Goal: Task Accomplishment & Management: Manage account settings

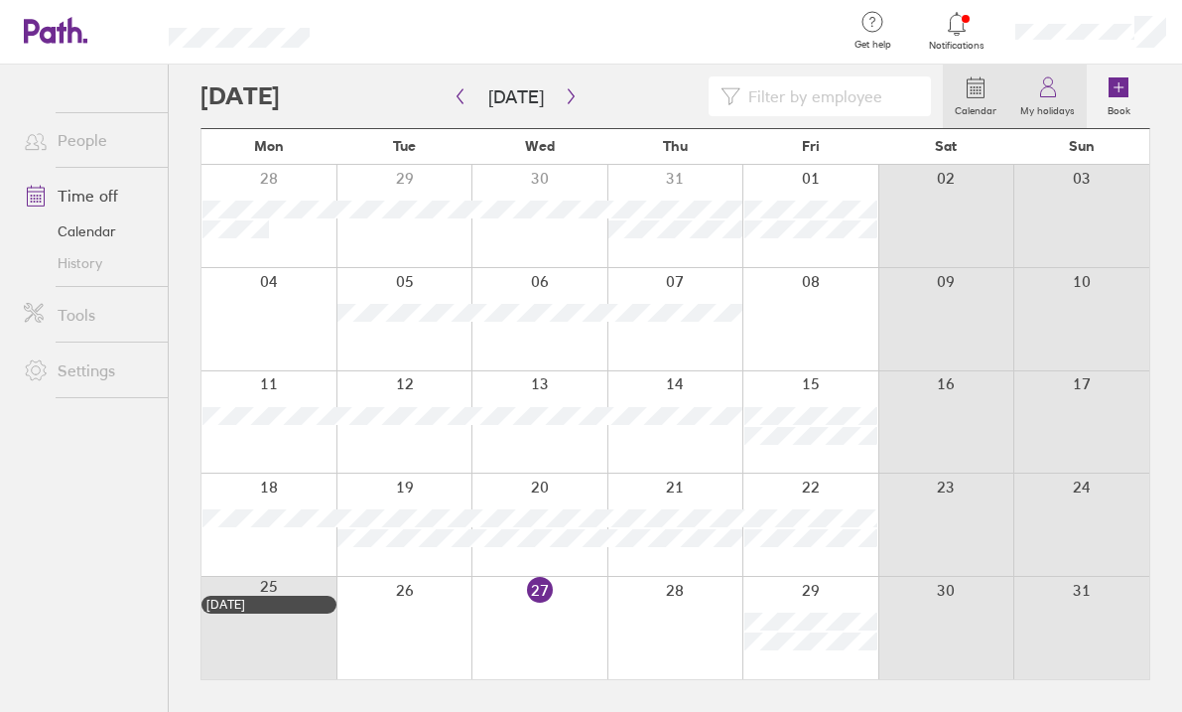
click at [1063, 105] on label "My holidays" at bounding box center [1047, 108] width 78 height 18
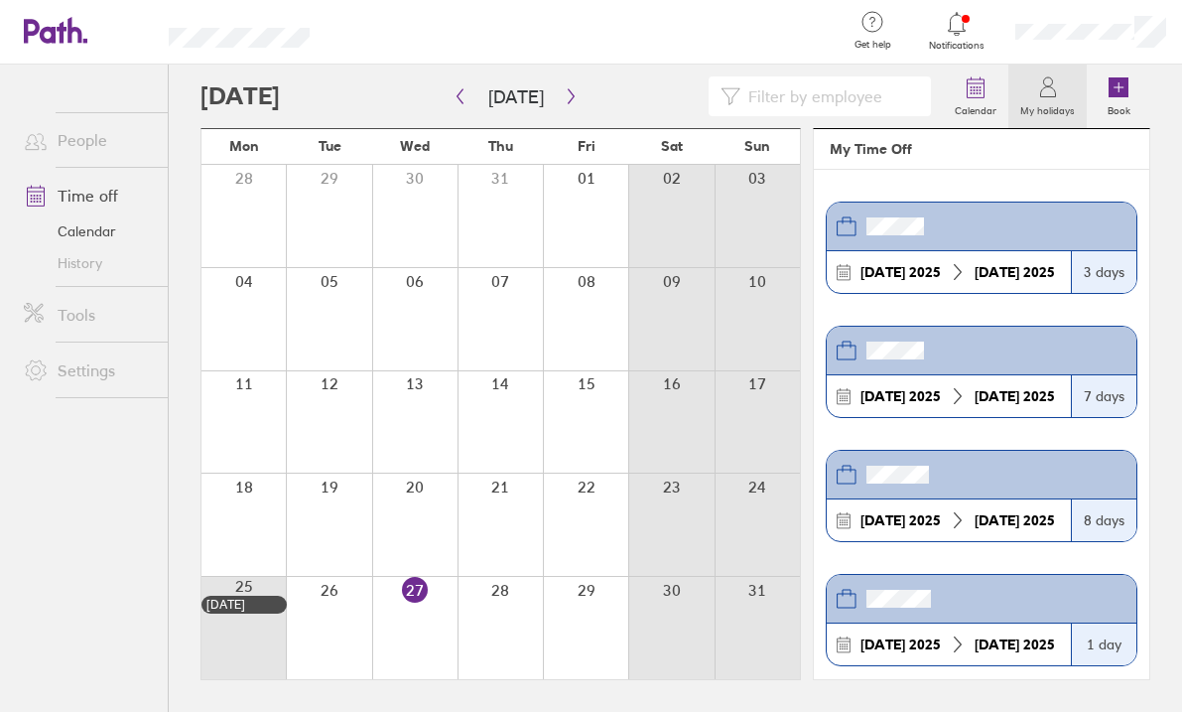
click at [102, 194] on link "Time off" at bounding box center [88, 196] width 160 height 40
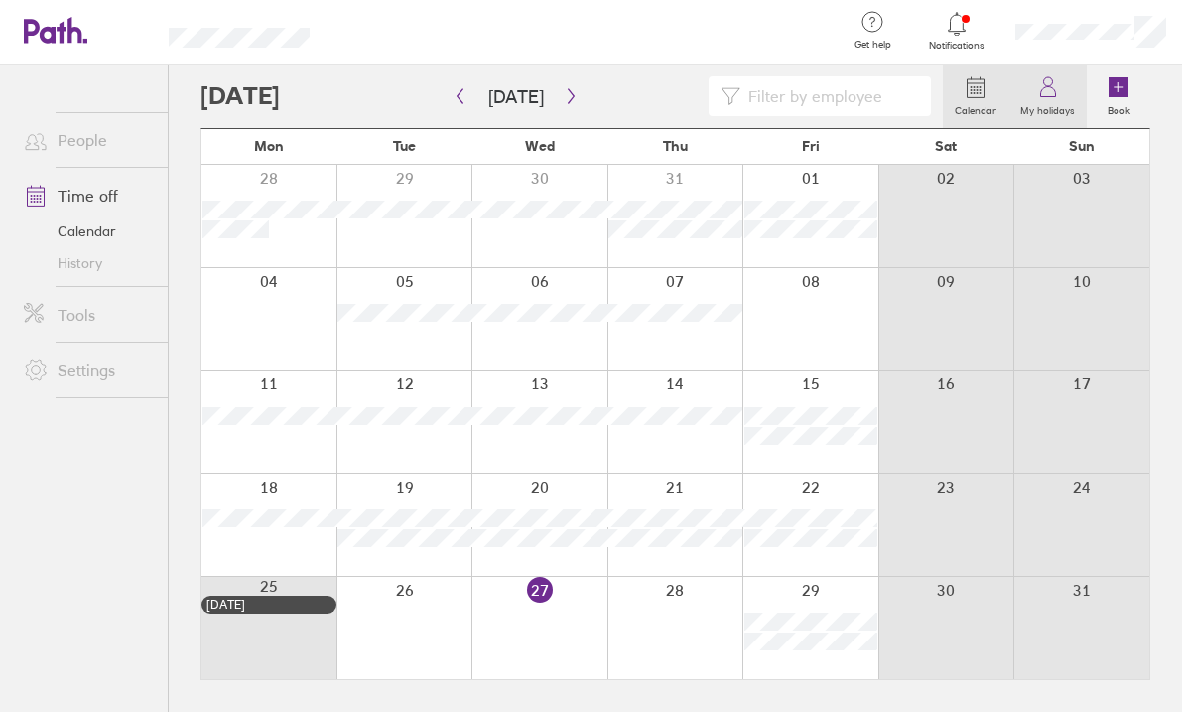
click at [1036, 92] on icon at bounding box center [1048, 87] width 24 height 24
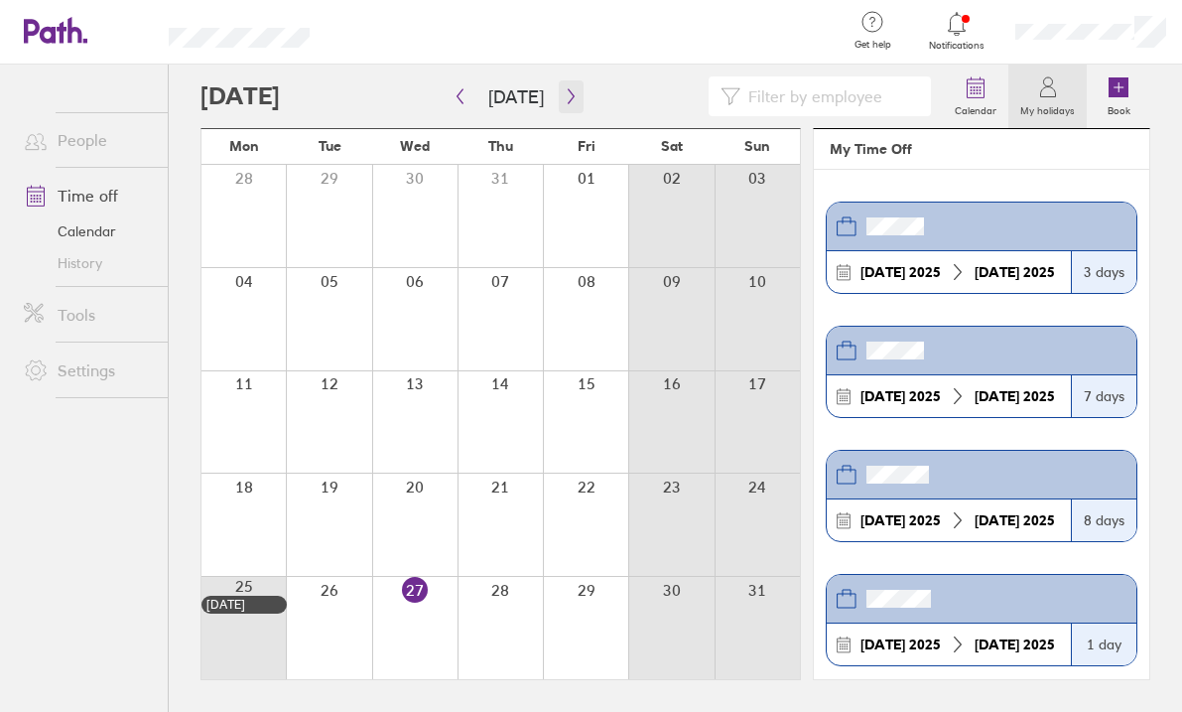
click at [576, 93] on button "button" at bounding box center [571, 96] width 25 height 33
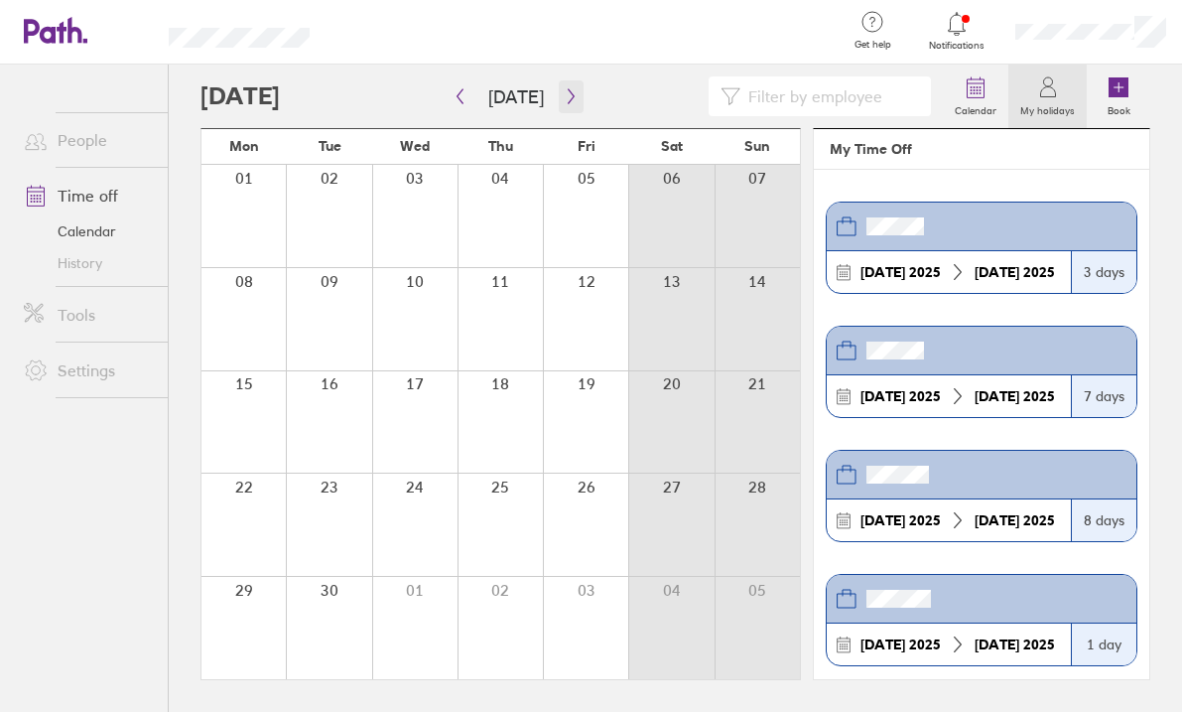
click at [576, 93] on button "button" at bounding box center [571, 96] width 25 height 33
click at [1004, 100] on label "Calendar" at bounding box center [975, 108] width 65 height 18
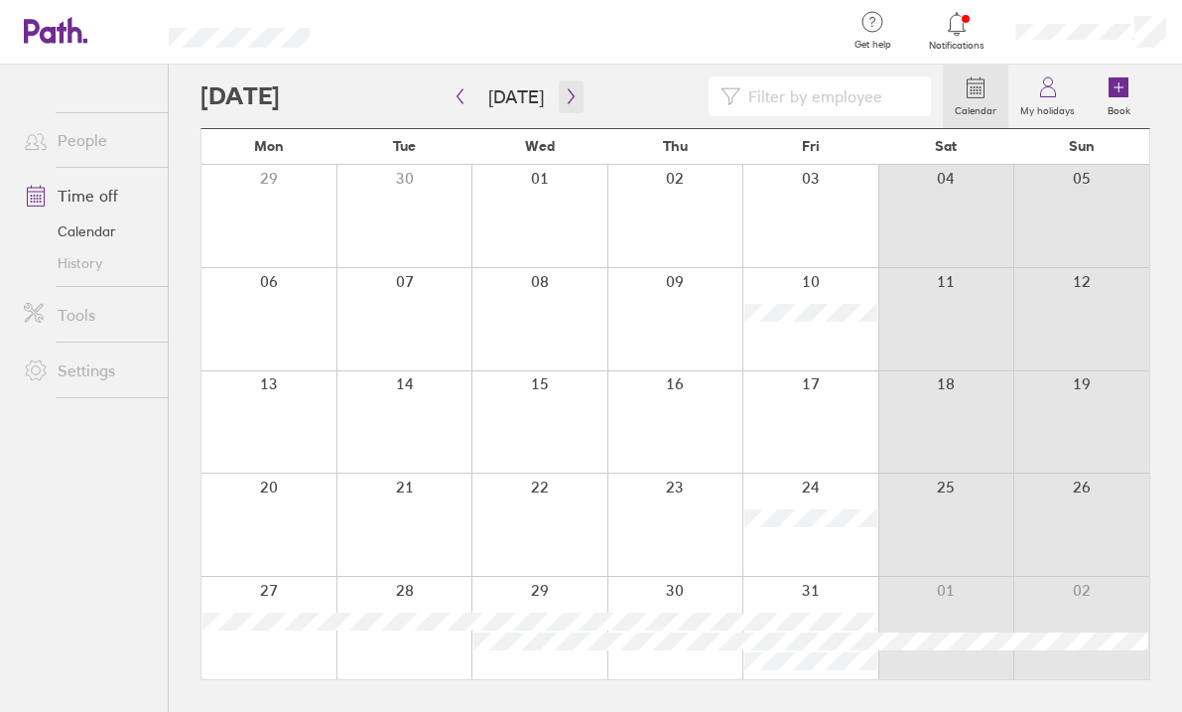
click at [564, 90] on icon "button" at bounding box center [571, 96] width 15 height 16
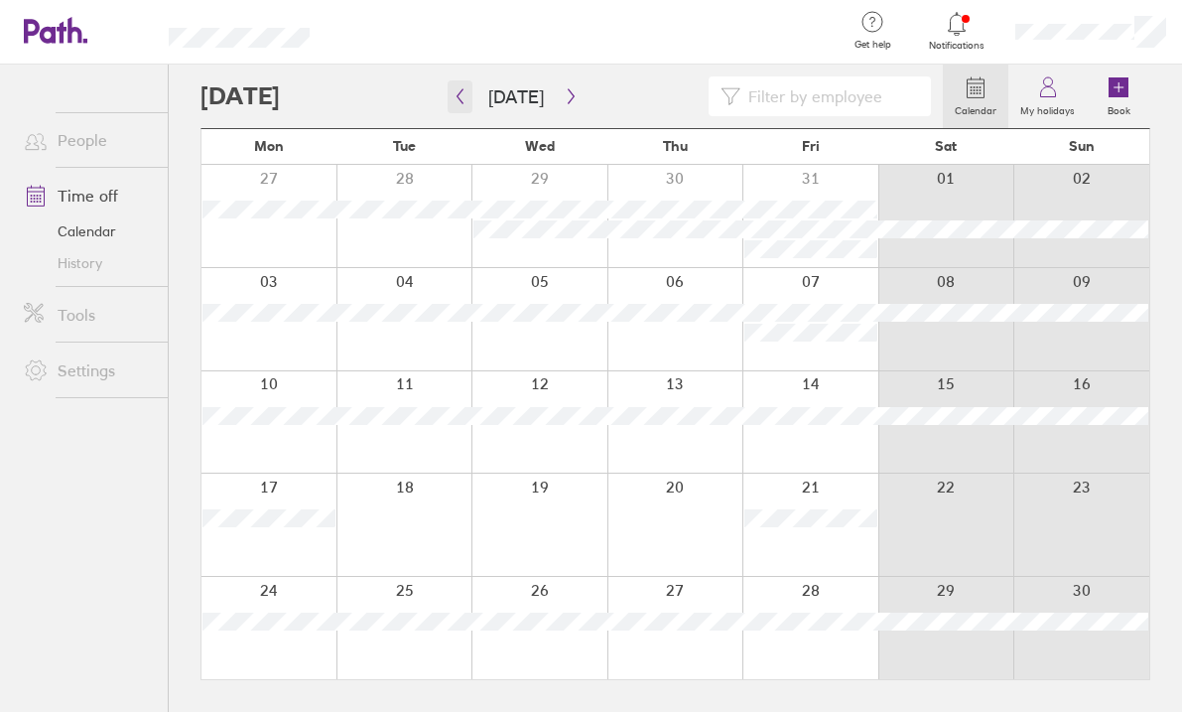
click at [461, 101] on icon "button" at bounding box center [460, 96] width 6 height 15
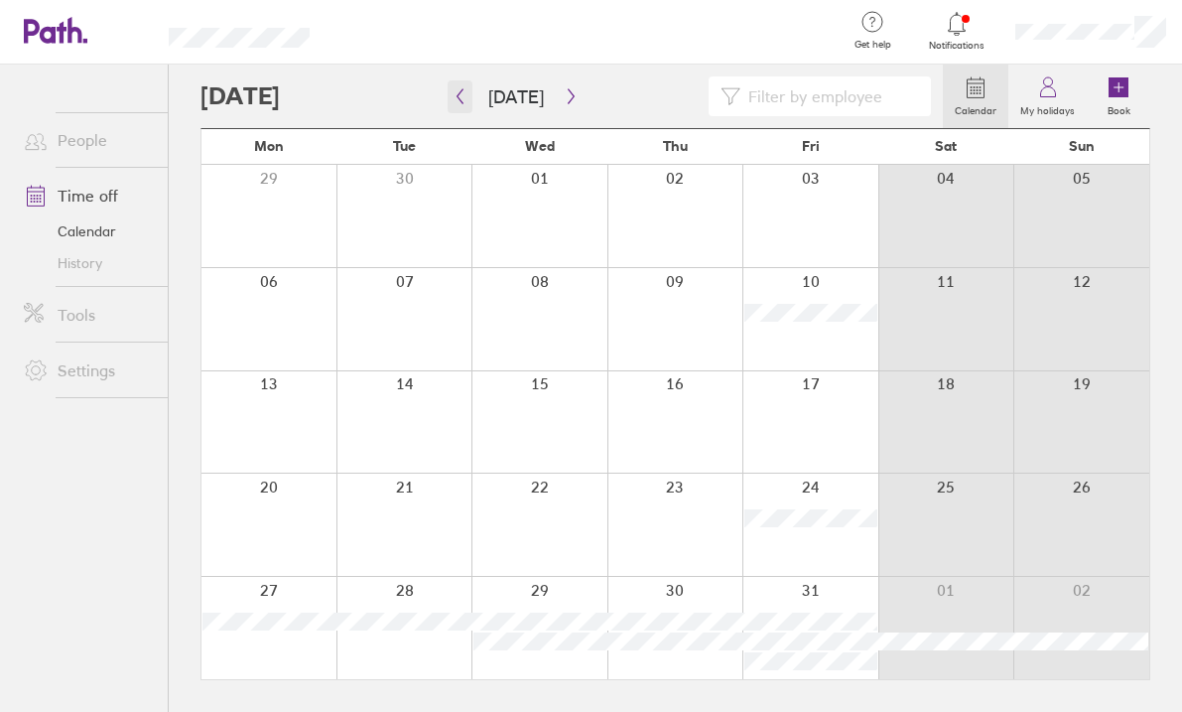
click at [461, 101] on icon "button" at bounding box center [460, 96] width 6 height 15
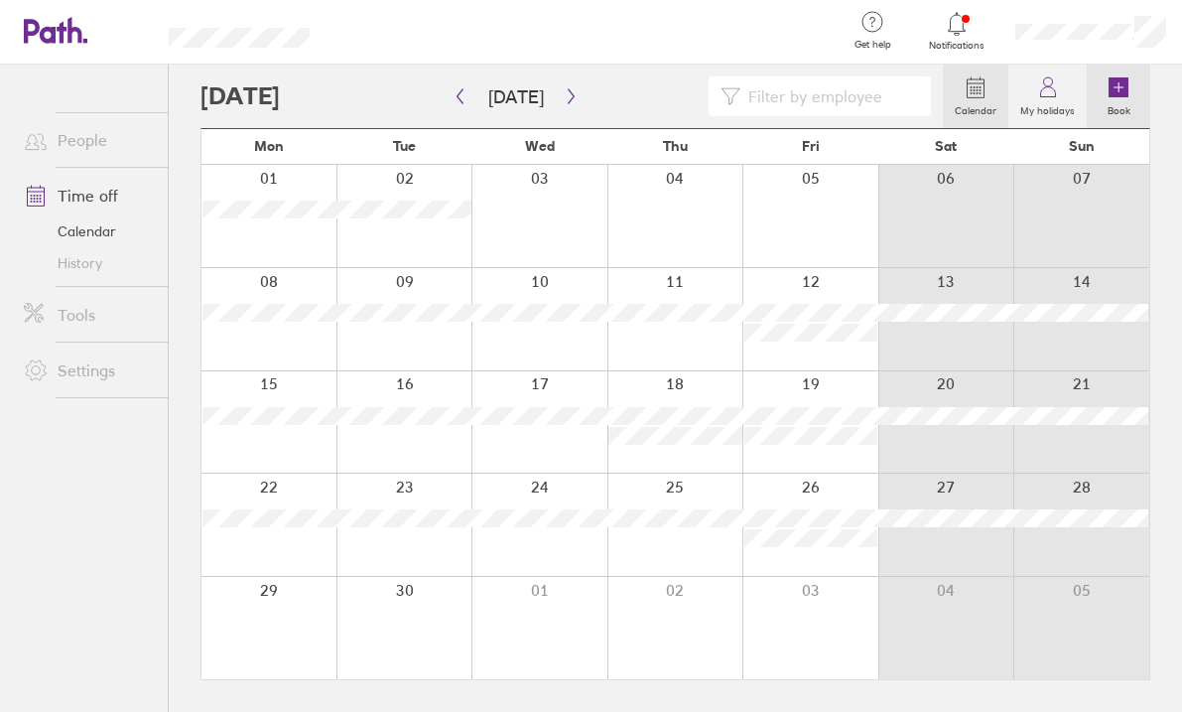
click at [1118, 87] on icon at bounding box center [1118, 87] width 9 height 0
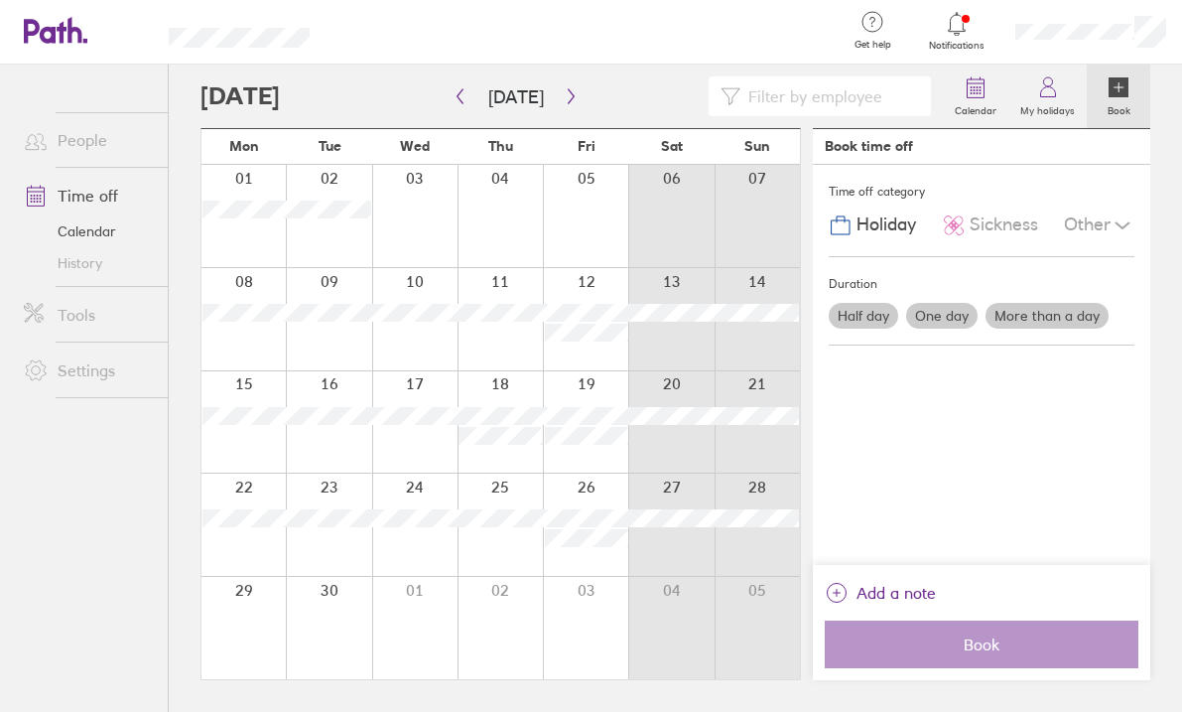
click at [999, 316] on label "More than a day" at bounding box center [1046, 316] width 123 height 26
click at [0, 0] on input "More than a day" at bounding box center [0, 0] width 0 height 0
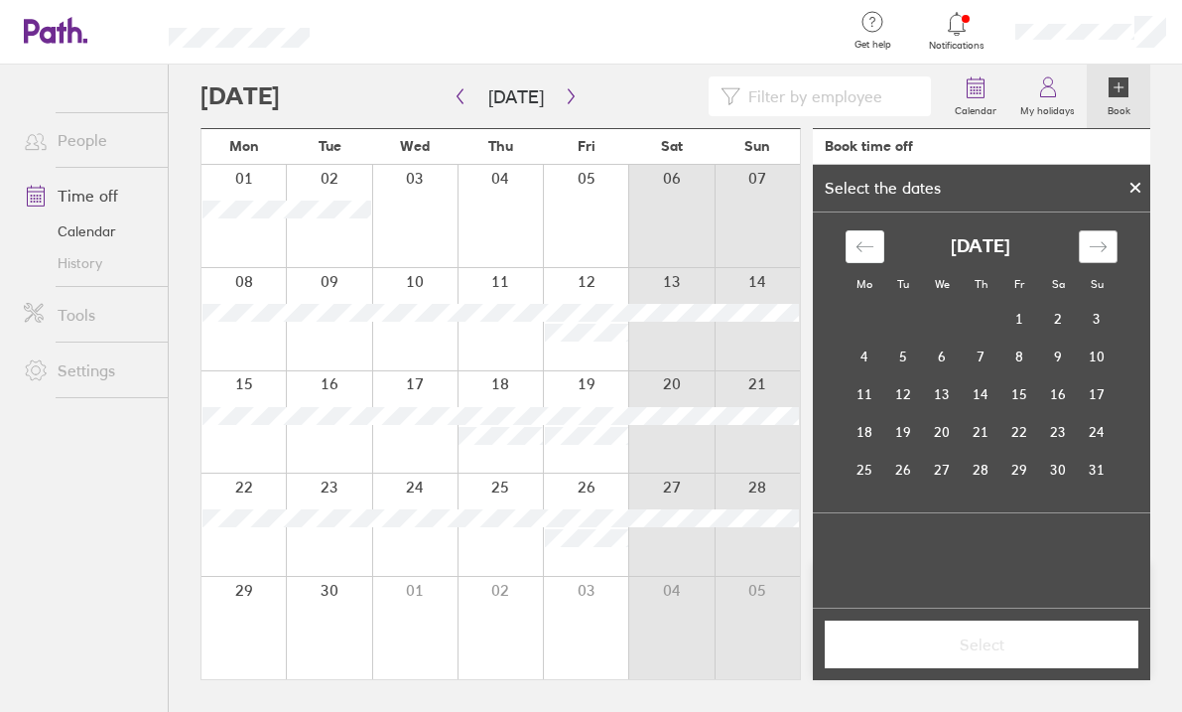
click at [1101, 243] on icon "Move forward to switch to the next month." at bounding box center [1098, 246] width 19 height 19
click at [904, 320] on td "2" at bounding box center [903, 320] width 39 height 38
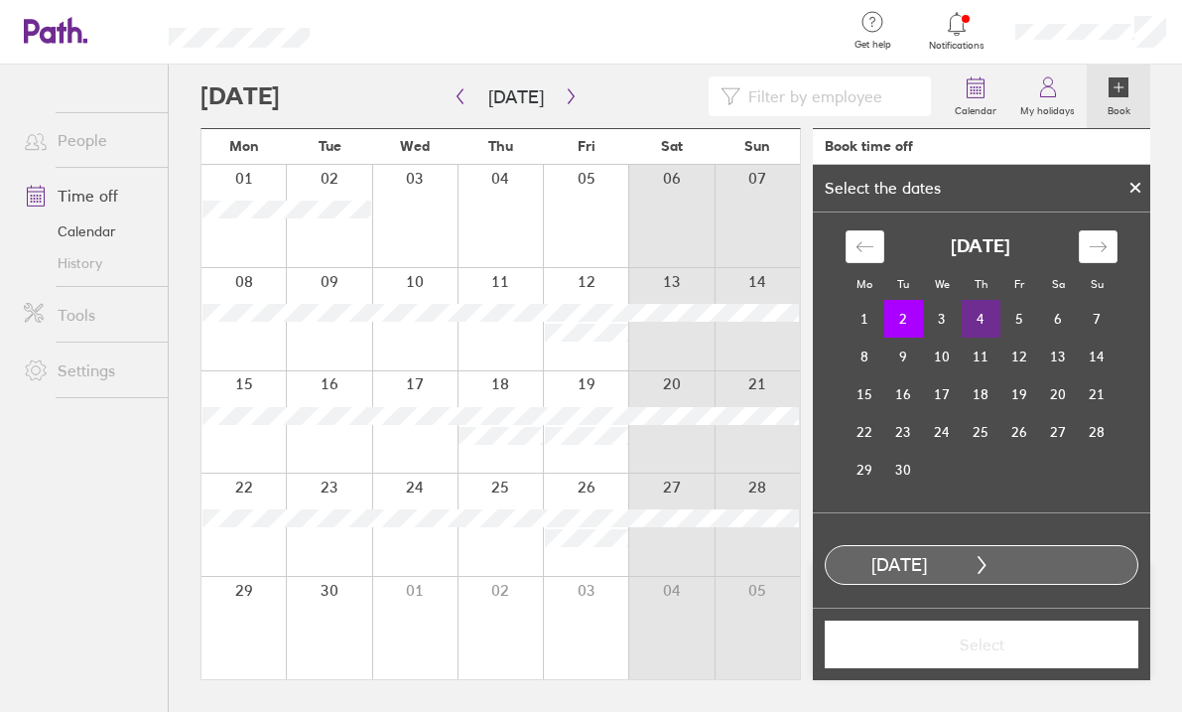
click at [979, 315] on td "4" at bounding box center [981, 319] width 39 height 38
click at [1010, 648] on span "Select" at bounding box center [982, 644] width 286 height 18
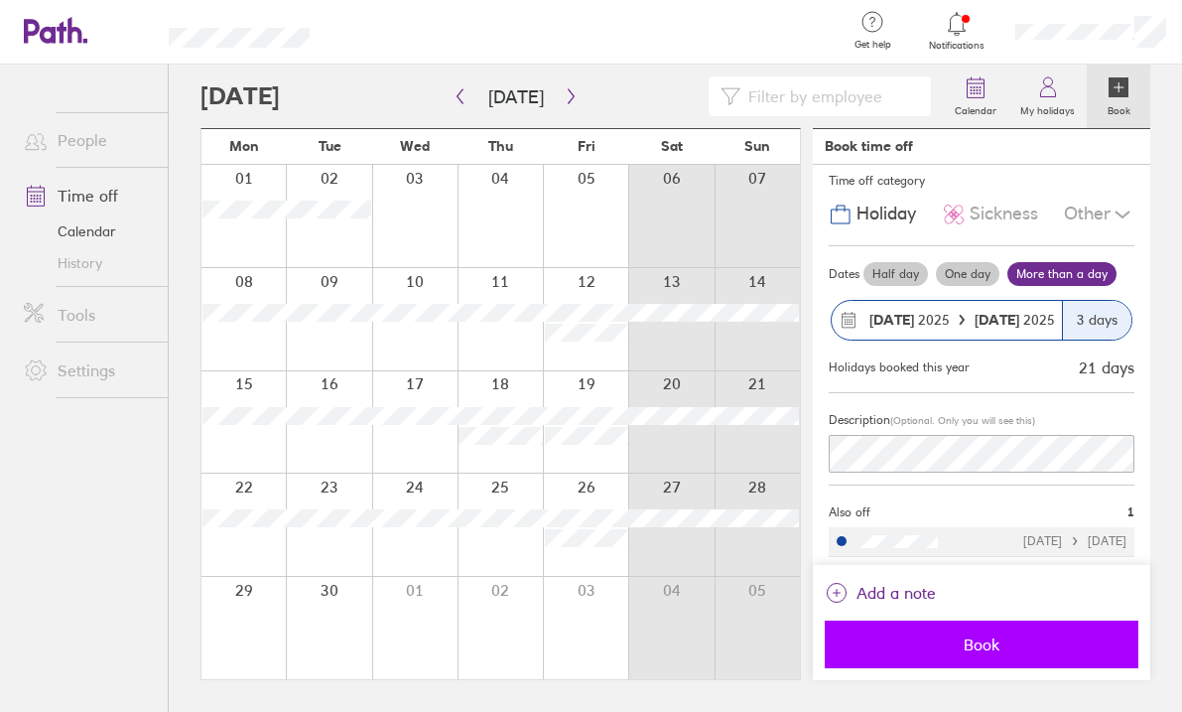
click at [929, 648] on span "Book" at bounding box center [982, 644] width 286 height 18
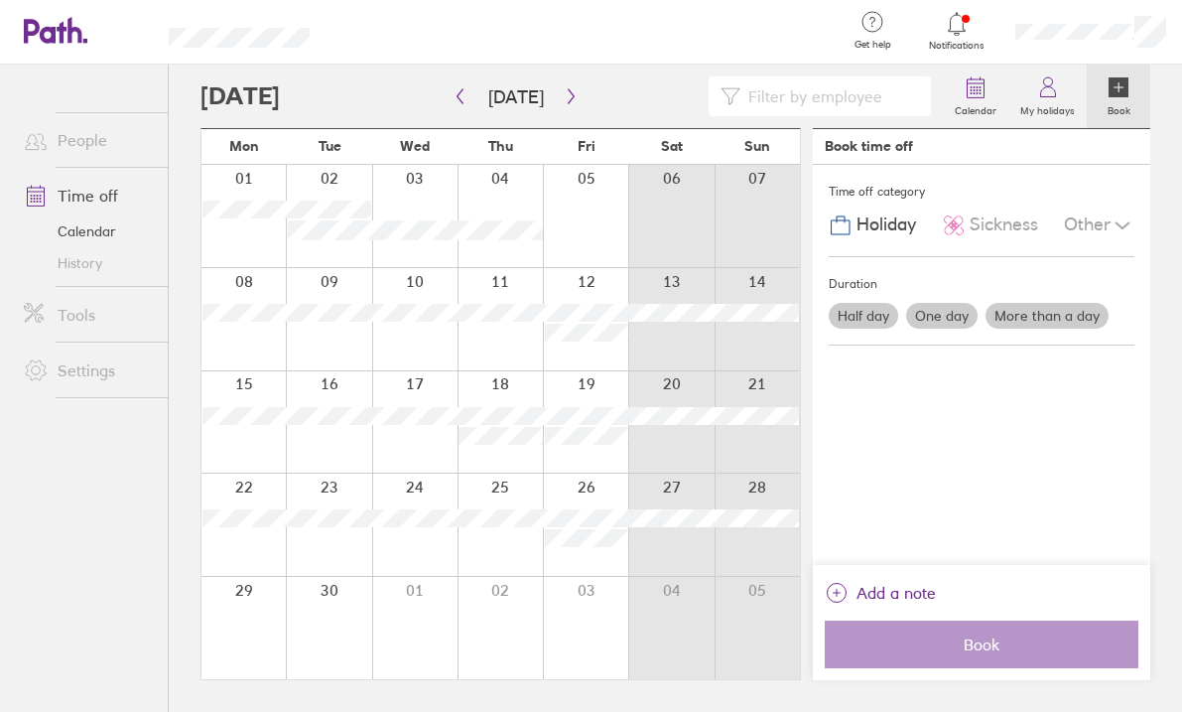
click at [115, 226] on link "Calendar" at bounding box center [88, 231] width 160 height 32
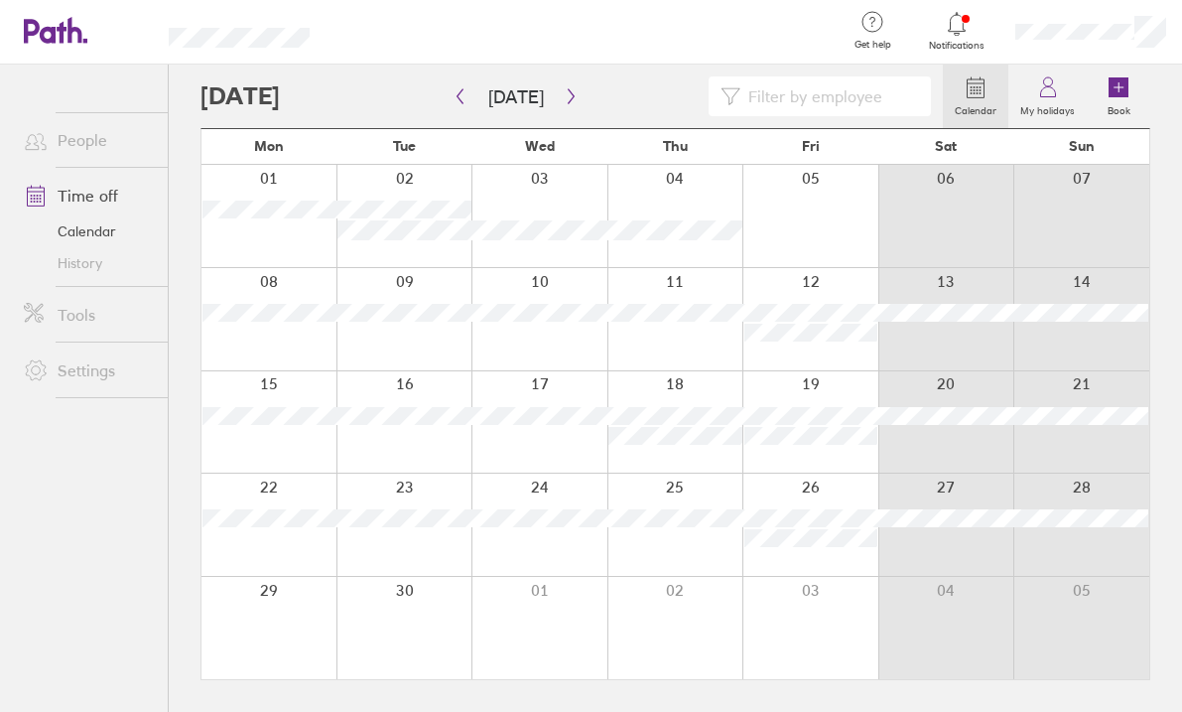
click at [105, 203] on link "Time off" at bounding box center [88, 196] width 160 height 40
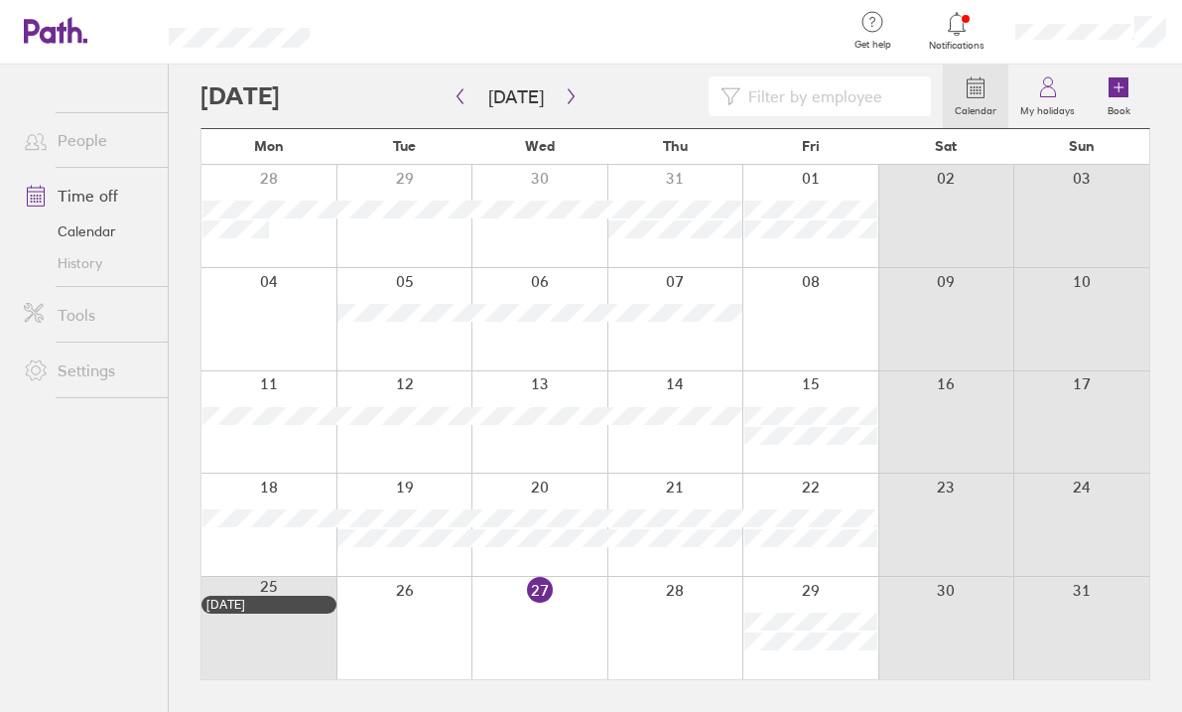
click at [1100, 16] on div at bounding box center [1090, 32] width 183 height 64
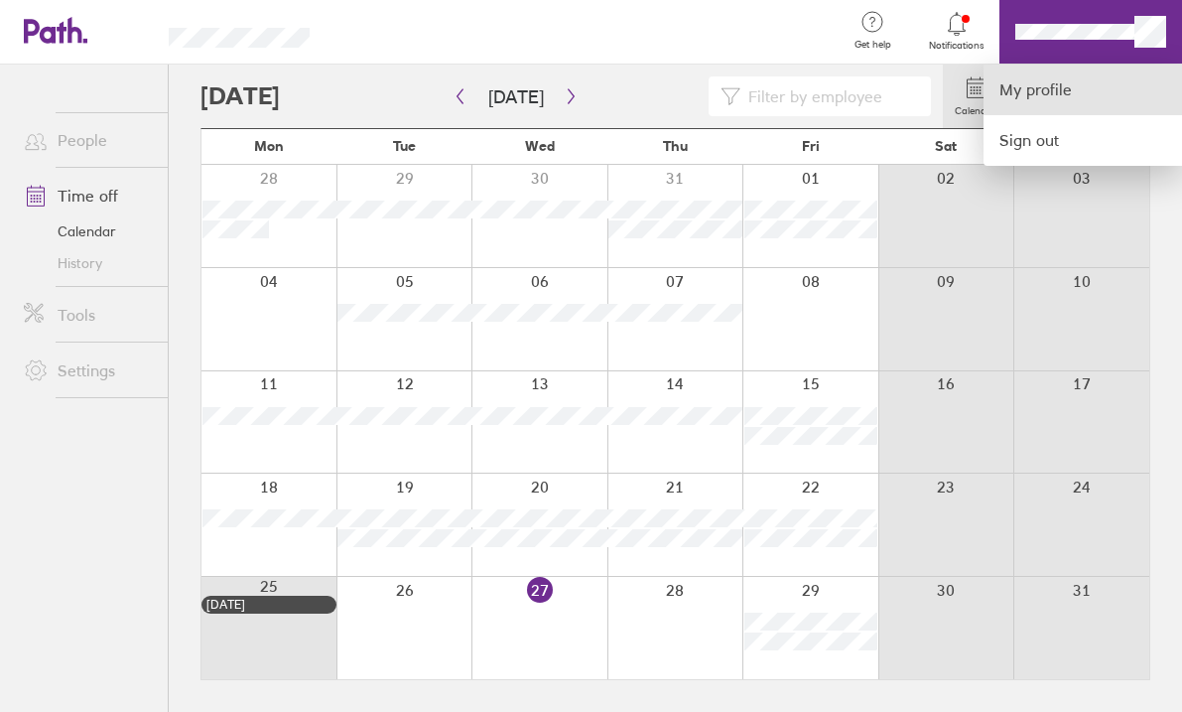
click at [1041, 89] on link "My profile" at bounding box center [1082, 90] width 198 height 51
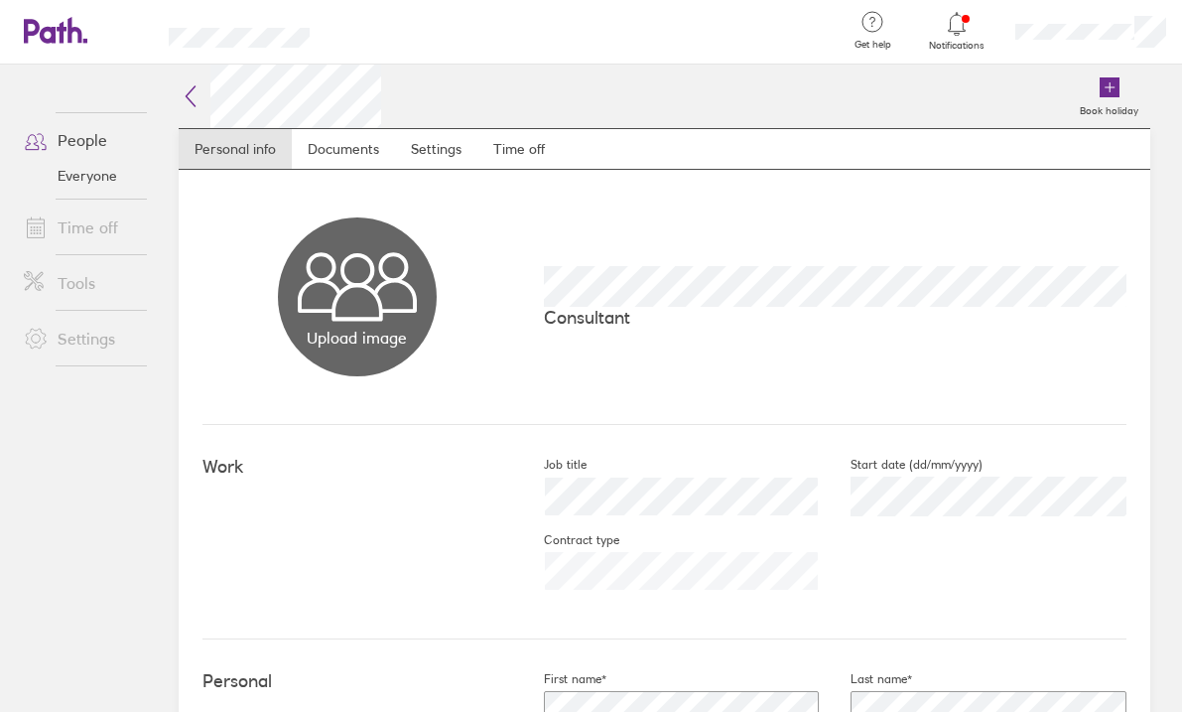
click at [98, 228] on link "Time off" at bounding box center [88, 227] width 160 height 40
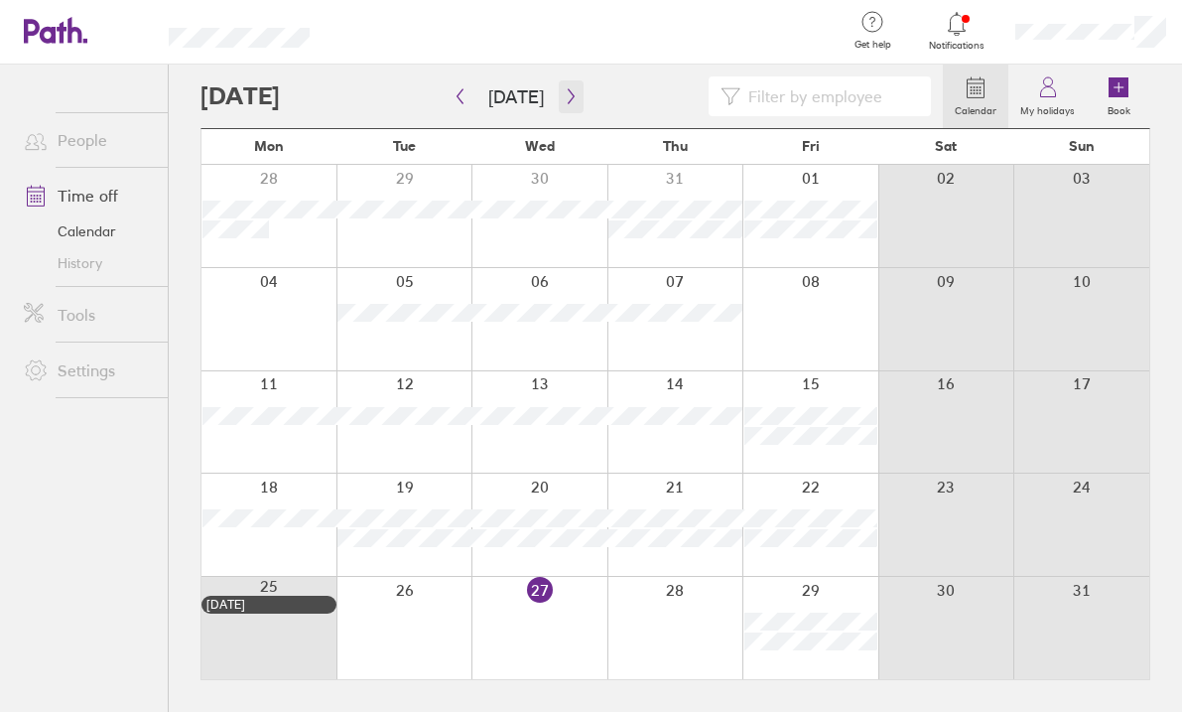
click at [568, 100] on icon "button" at bounding box center [571, 96] width 6 height 15
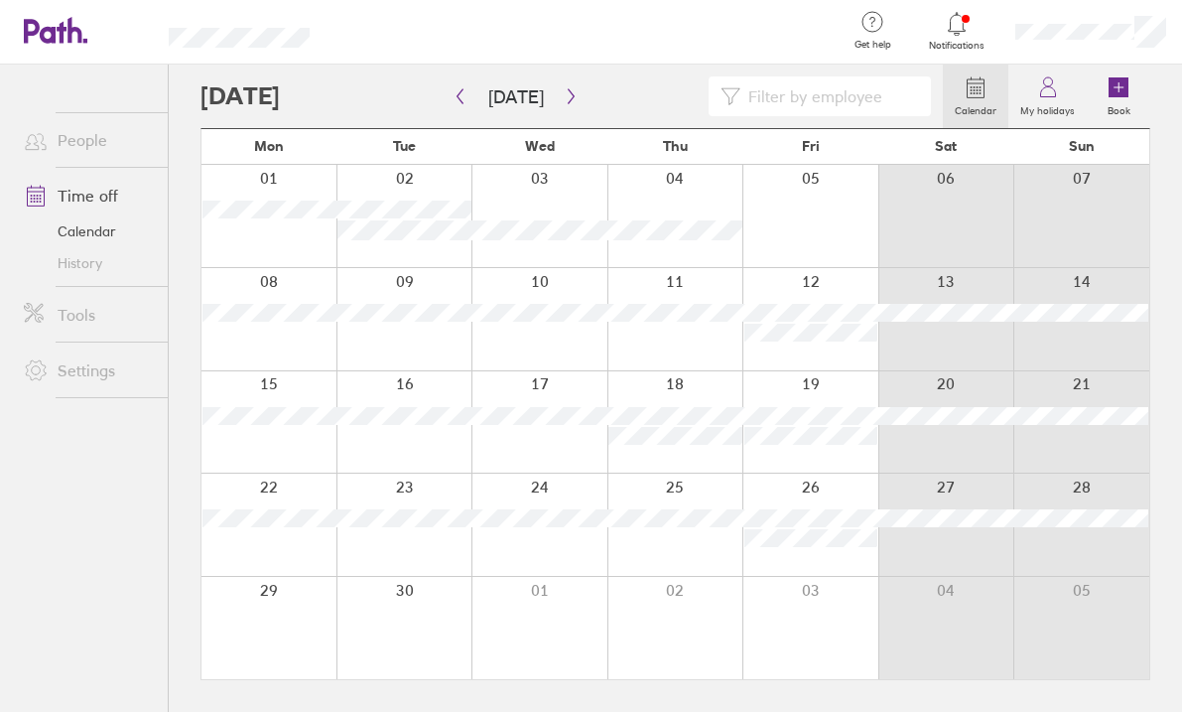
click at [788, 360] on div at bounding box center [810, 319] width 136 height 102
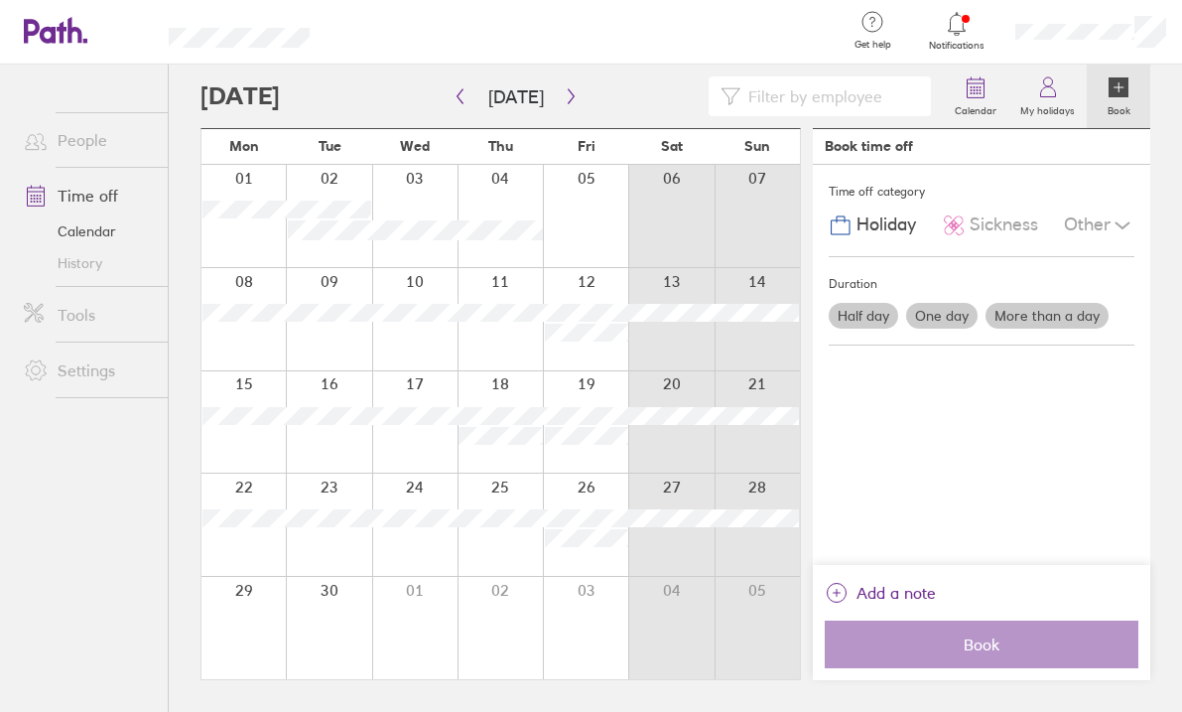
click at [1037, 321] on label "More than a day" at bounding box center [1046, 316] width 123 height 26
click at [0, 0] on input "More than a day" at bounding box center [0, 0] width 0 height 0
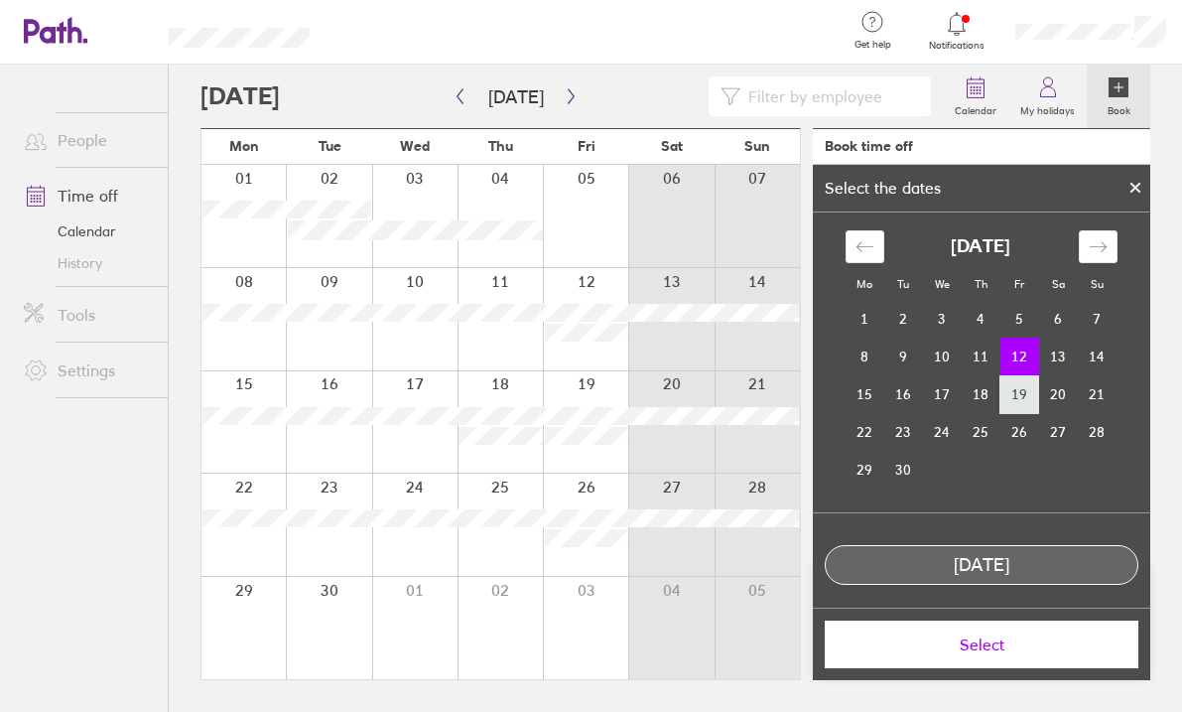
click at [1026, 395] on td "19" at bounding box center [1019, 394] width 39 height 38
click at [1014, 347] on td "12" at bounding box center [1019, 356] width 39 height 38
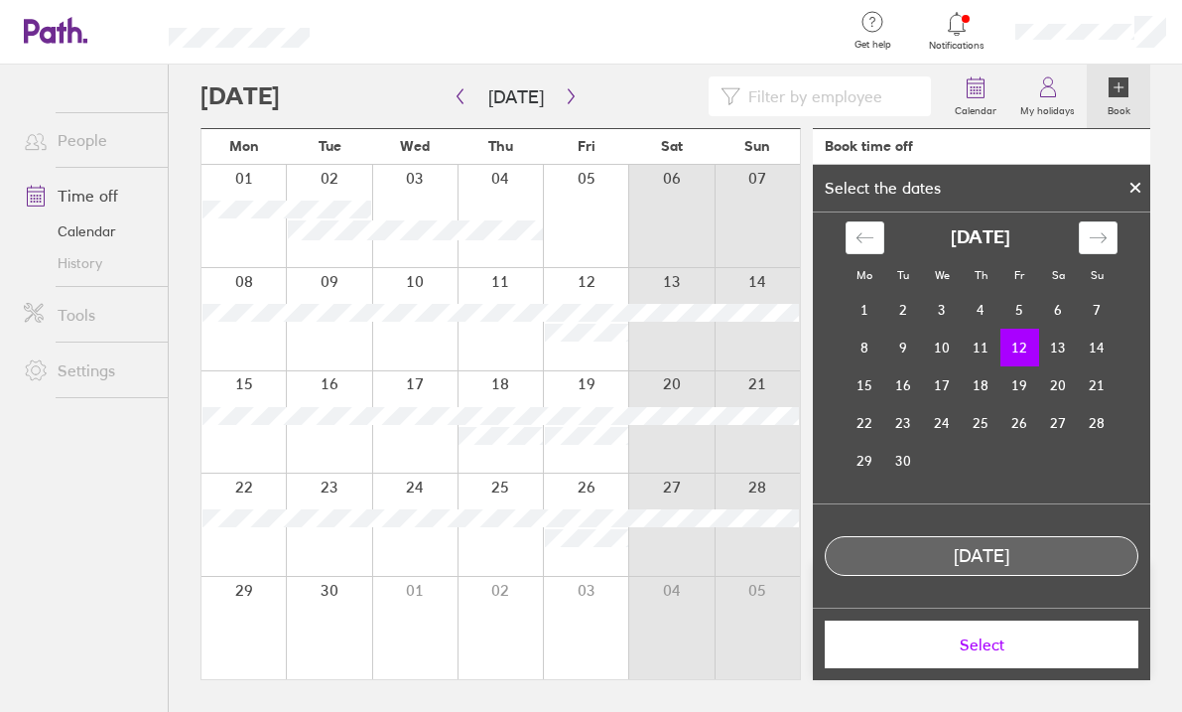
scroll to position [9, 0]
click at [1025, 381] on td "19" at bounding box center [1019, 385] width 39 height 38
click at [1015, 349] on td "12" at bounding box center [1019, 347] width 39 height 38
click at [870, 236] on icon "Move backward to switch to the previous month." at bounding box center [864, 237] width 19 height 19
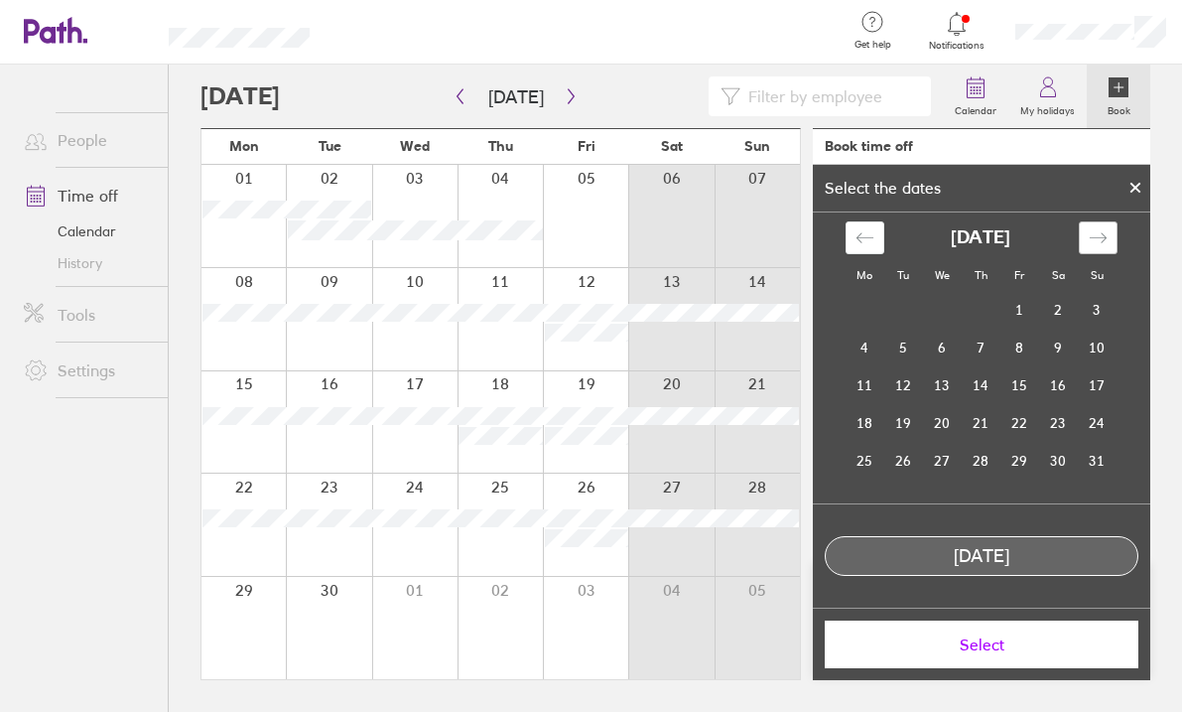
click at [1098, 235] on icon "Move forward to switch to the next month." at bounding box center [1098, 237] width 19 height 19
click at [975, 660] on button "Select" at bounding box center [982, 644] width 314 height 48
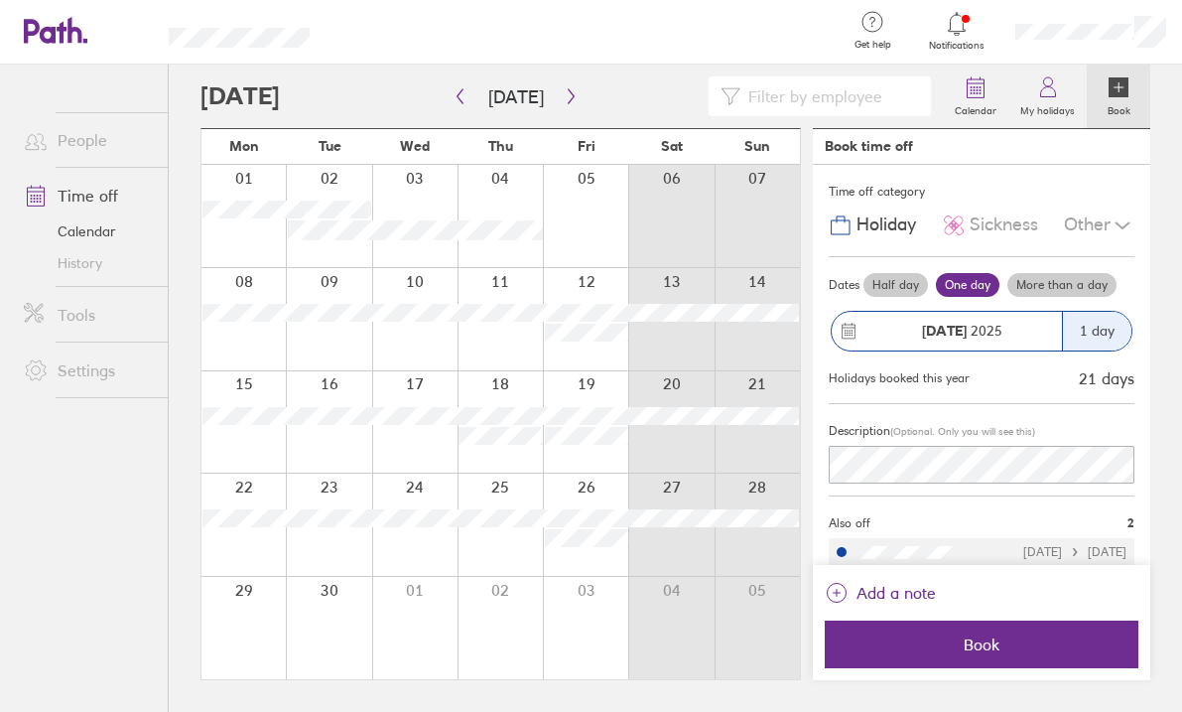
click at [1042, 284] on label "More than a day" at bounding box center [1061, 285] width 109 height 24
click at [0, 0] on input "More than a day" at bounding box center [0, 0] width 0 height 0
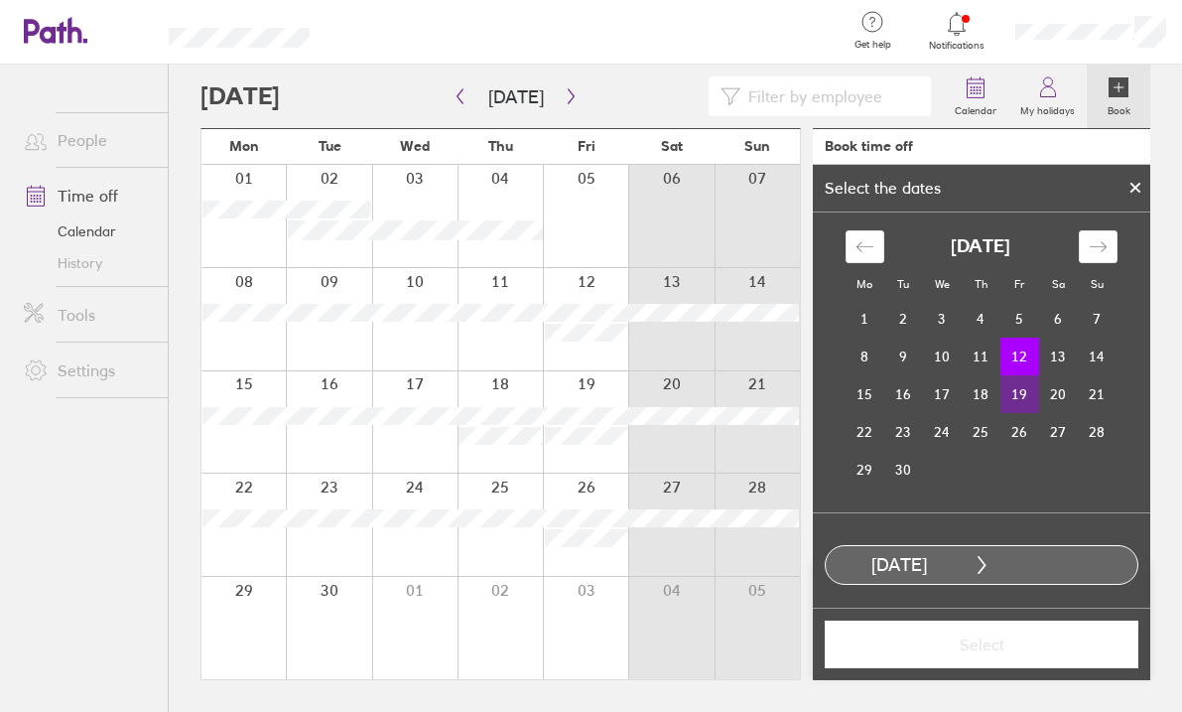
click at [1022, 398] on td "19" at bounding box center [1019, 394] width 39 height 38
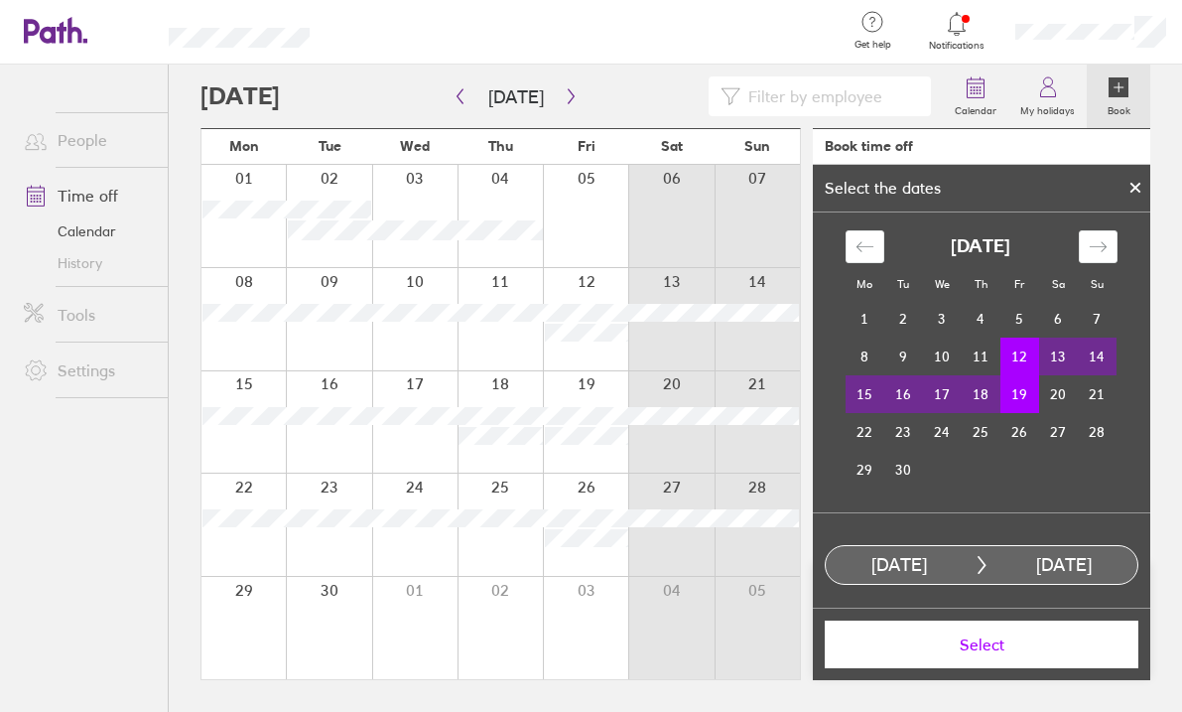
click at [955, 654] on button "Select" at bounding box center [982, 644] width 314 height 48
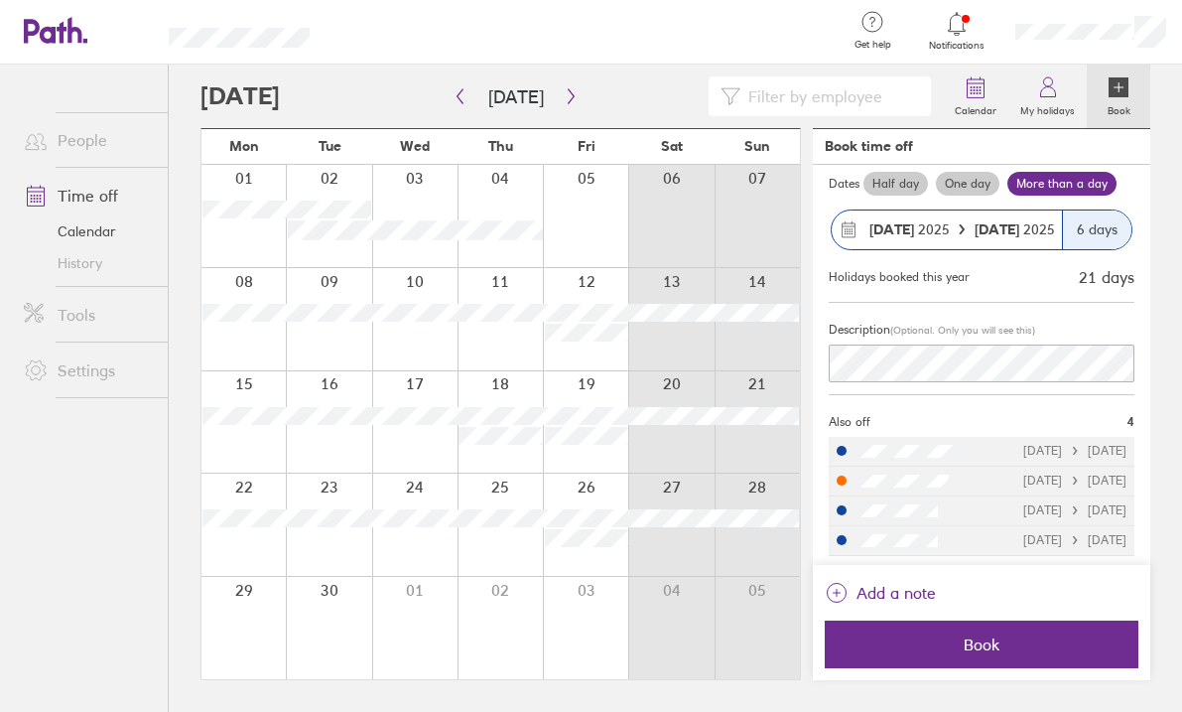
scroll to position [100, 0]
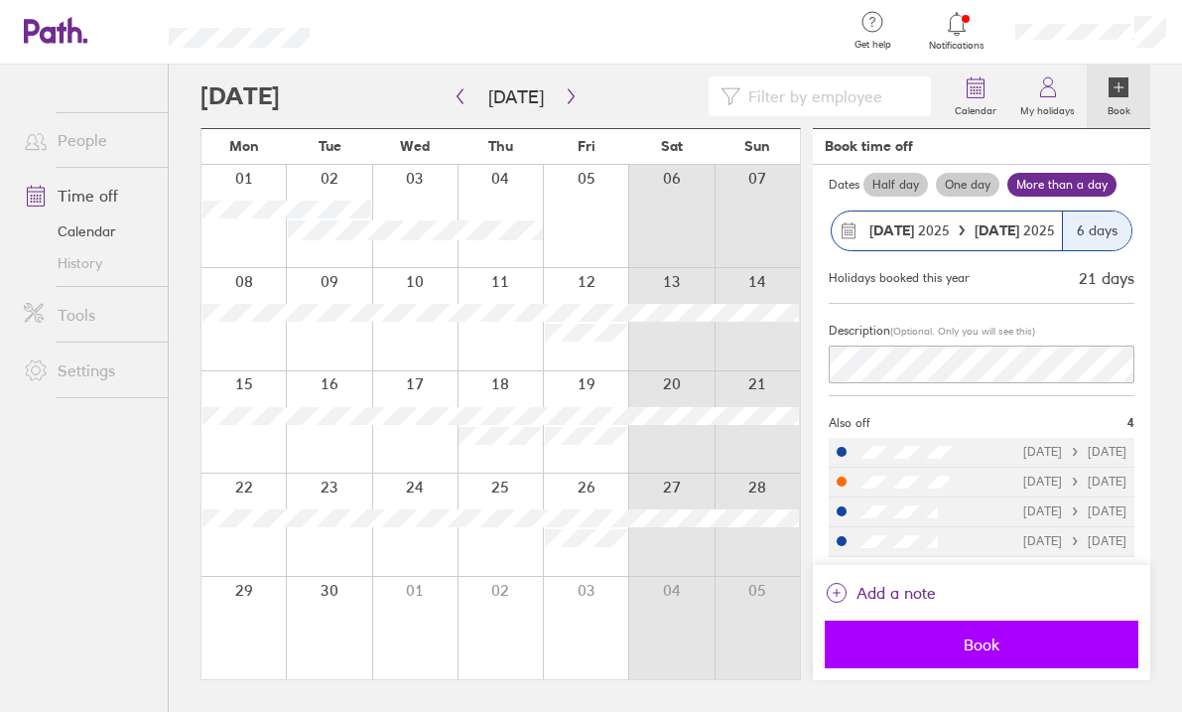
click at [989, 640] on span "Book" at bounding box center [982, 644] width 286 height 18
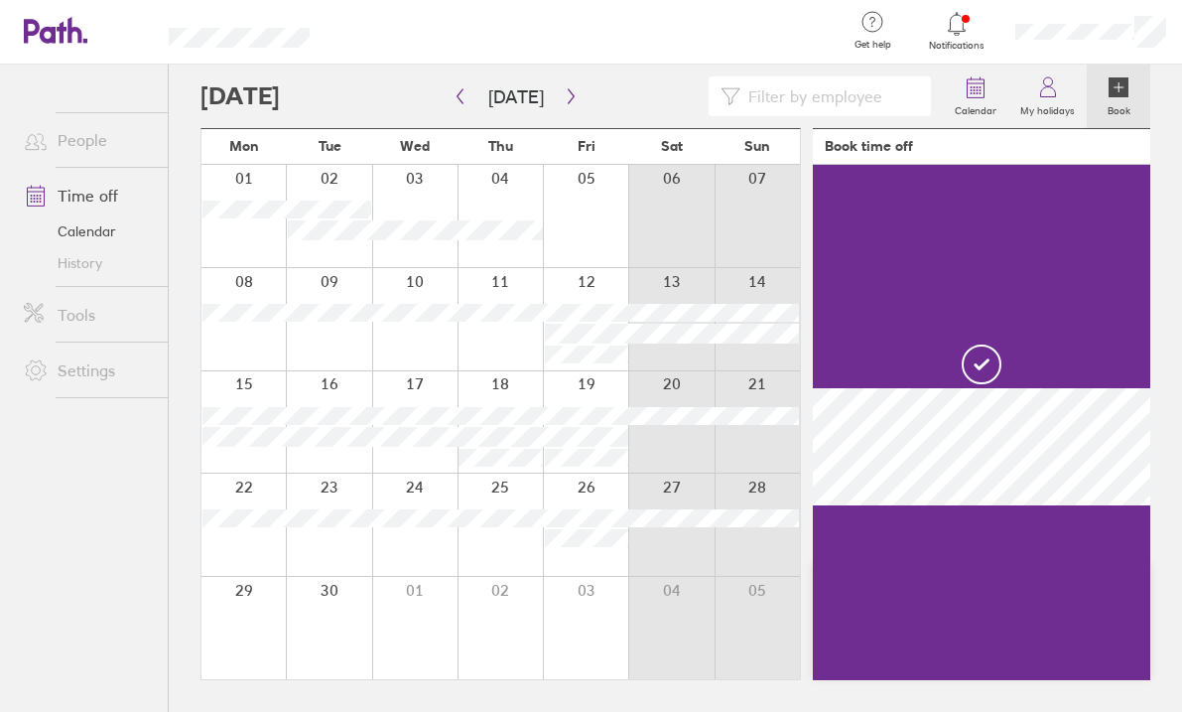
scroll to position [0, 0]
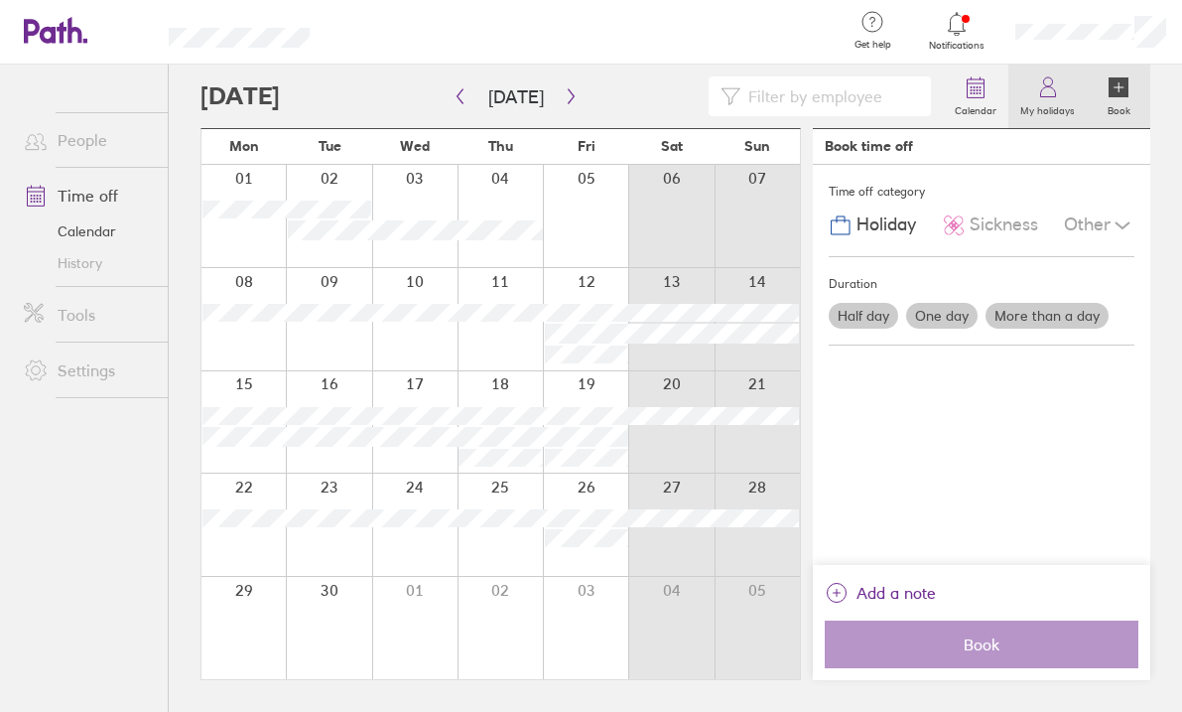
click at [1051, 112] on label "My holidays" at bounding box center [1047, 108] width 78 height 18
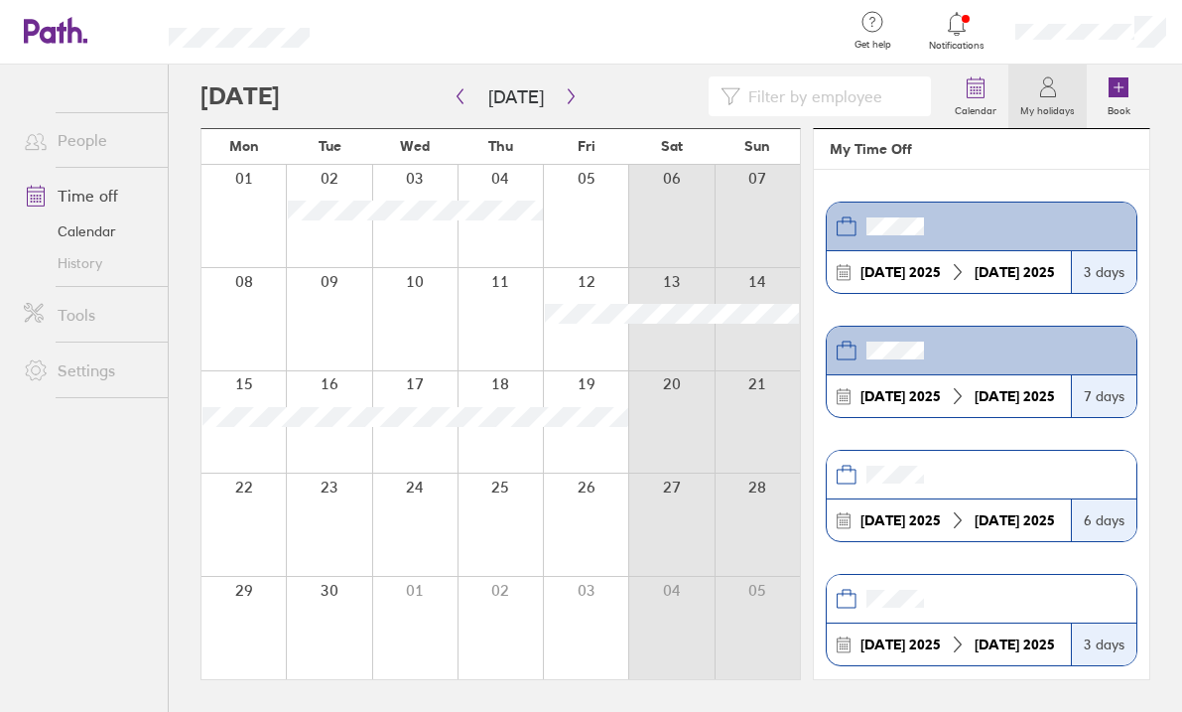
click at [964, 26] on icon at bounding box center [957, 24] width 24 height 24
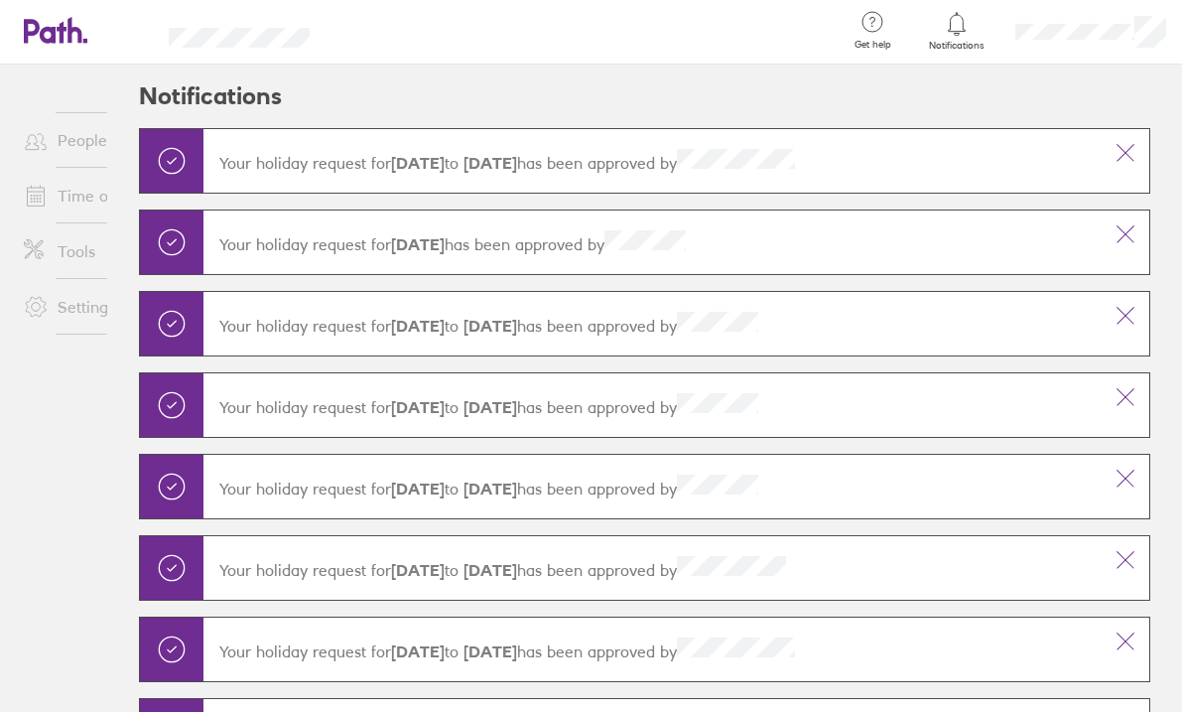
click at [883, 26] on icon at bounding box center [872, 22] width 24 height 24
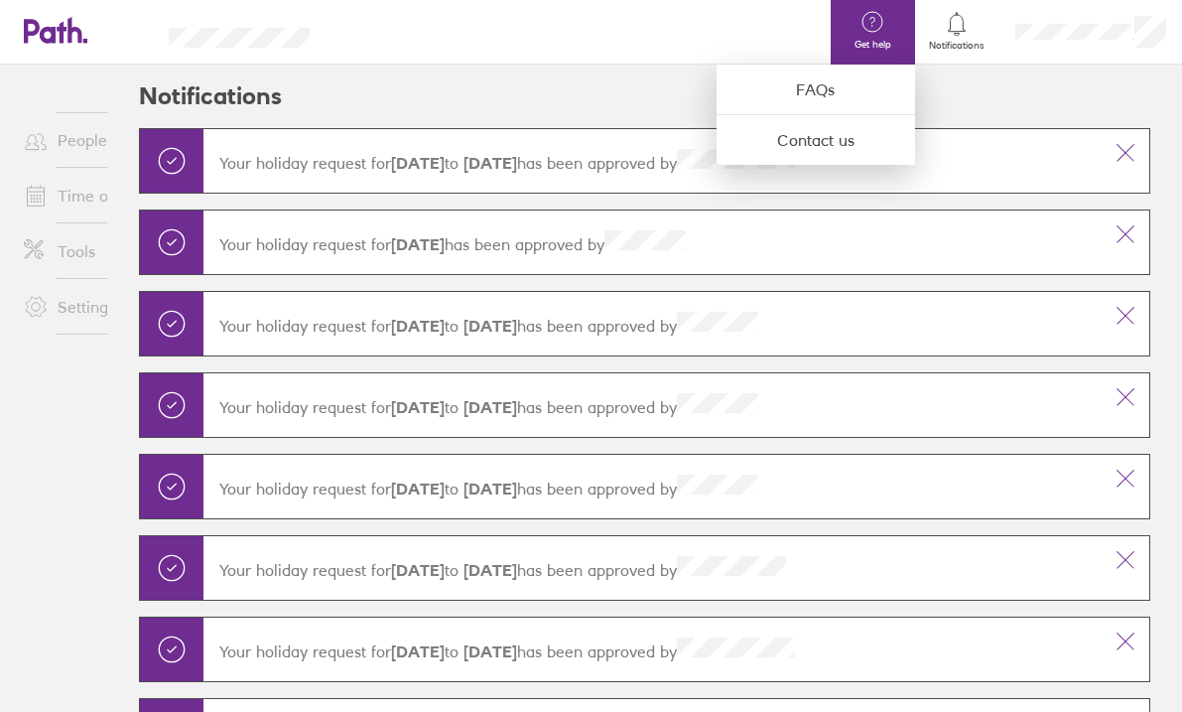
click at [936, 25] on div at bounding box center [957, 24] width 65 height 28
click at [978, 29] on div at bounding box center [957, 24] width 65 height 28
click at [49, 160] on div at bounding box center [591, 356] width 1182 height 712
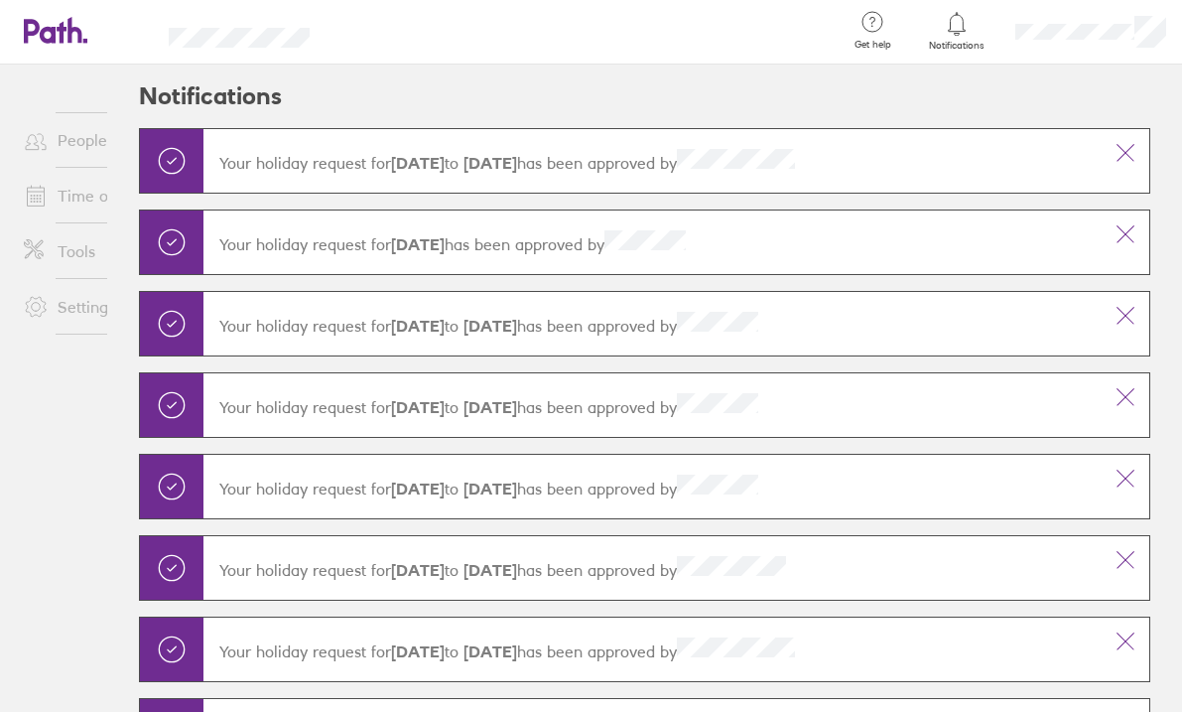
click at [72, 184] on link "Time off" at bounding box center [88, 196] width 160 height 40
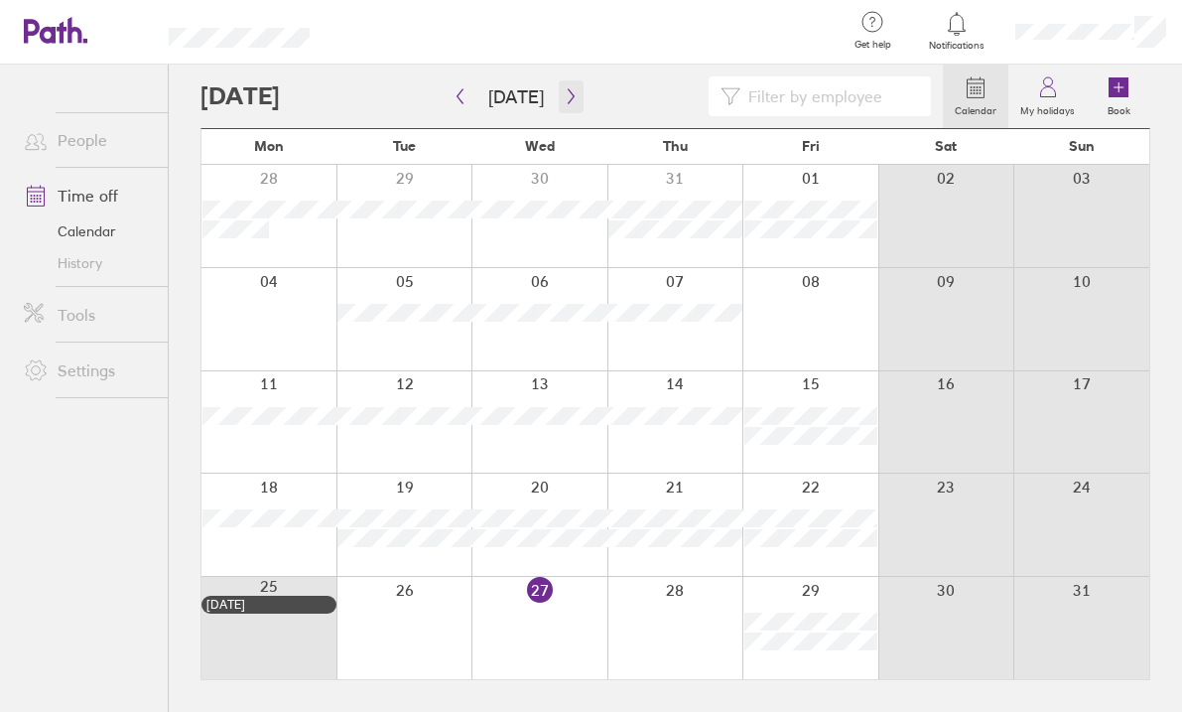
click at [564, 99] on icon "button" at bounding box center [571, 96] width 15 height 16
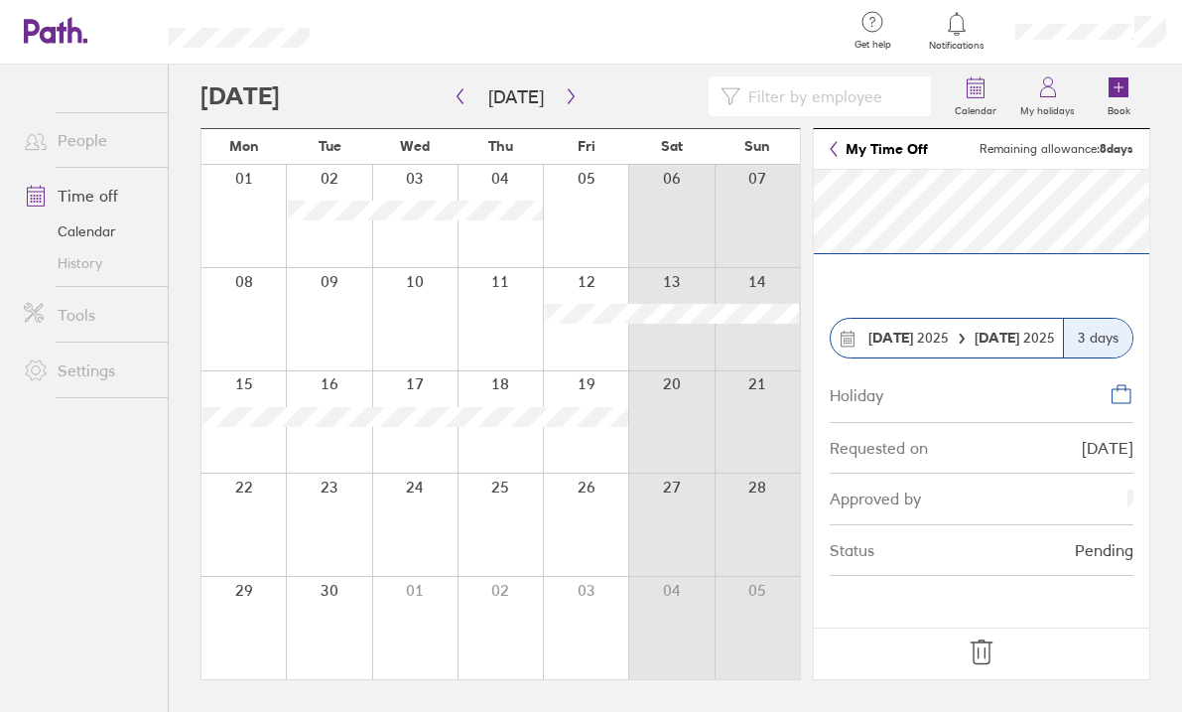
click at [835, 150] on icon at bounding box center [834, 149] width 8 height 16
